Goal: Book appointment/travel/reservation

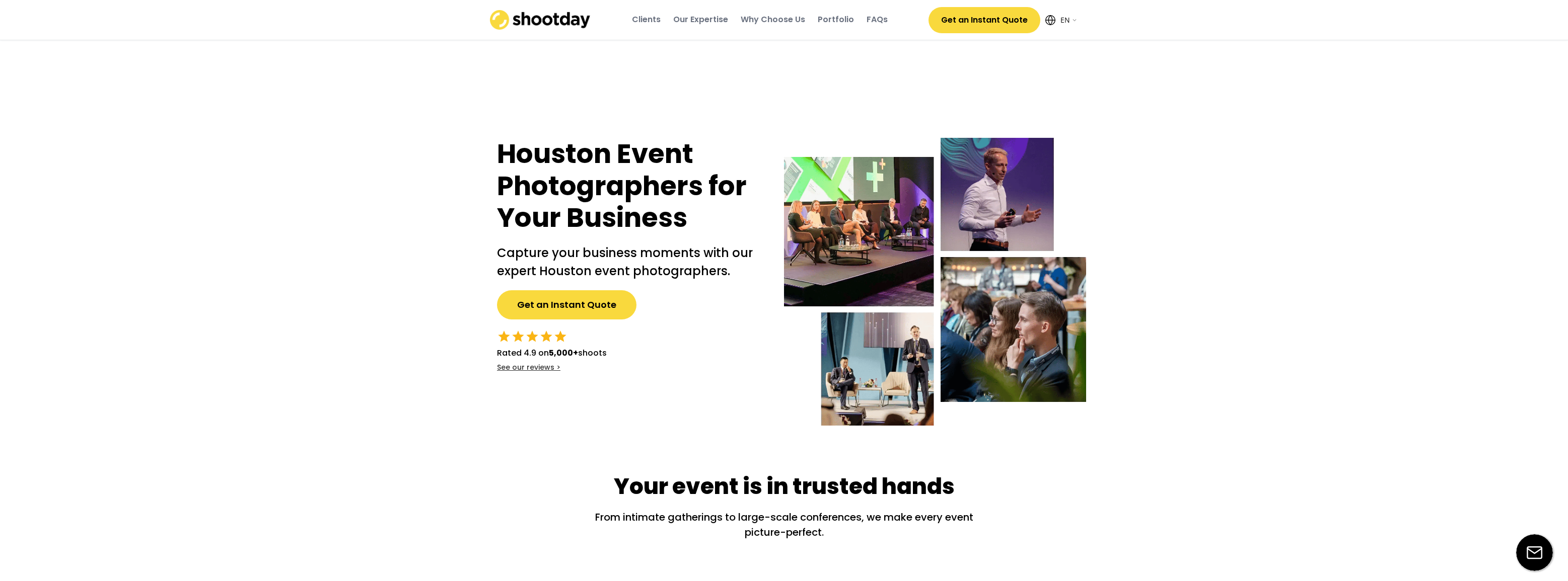
select select ""en""
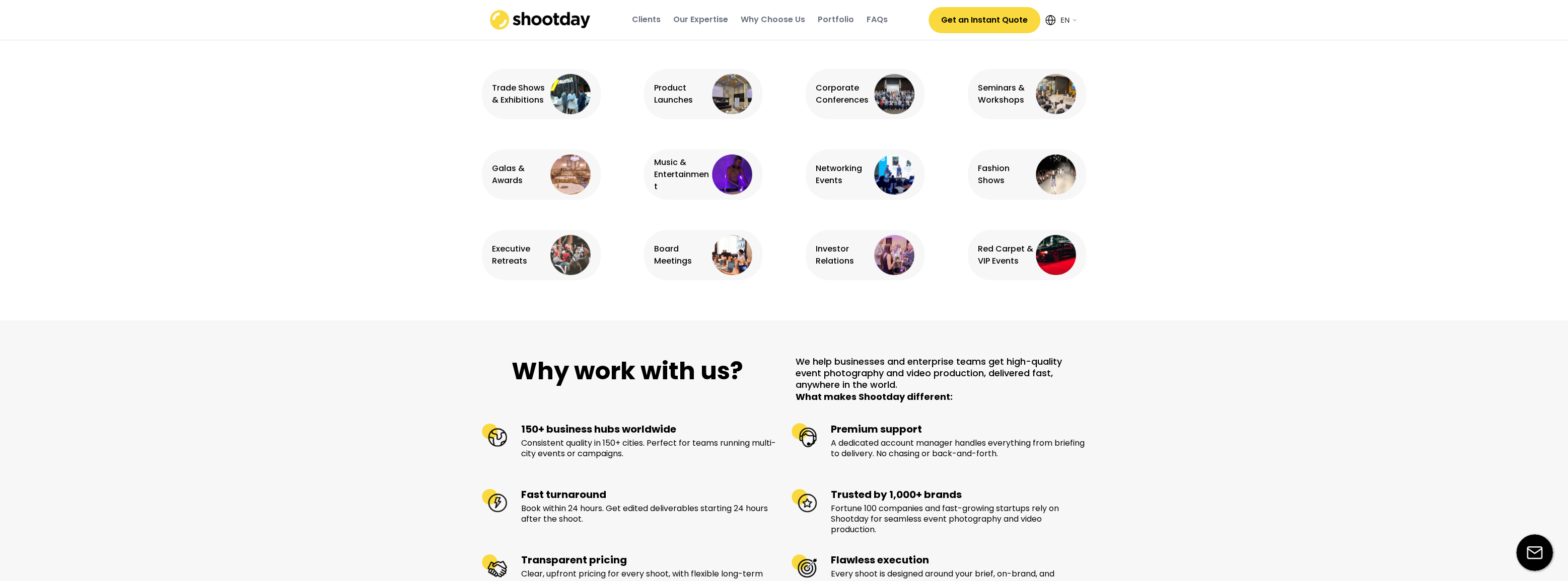
scroll to position [823, 0]
